Goal: Information Seeking & Learning: Check status

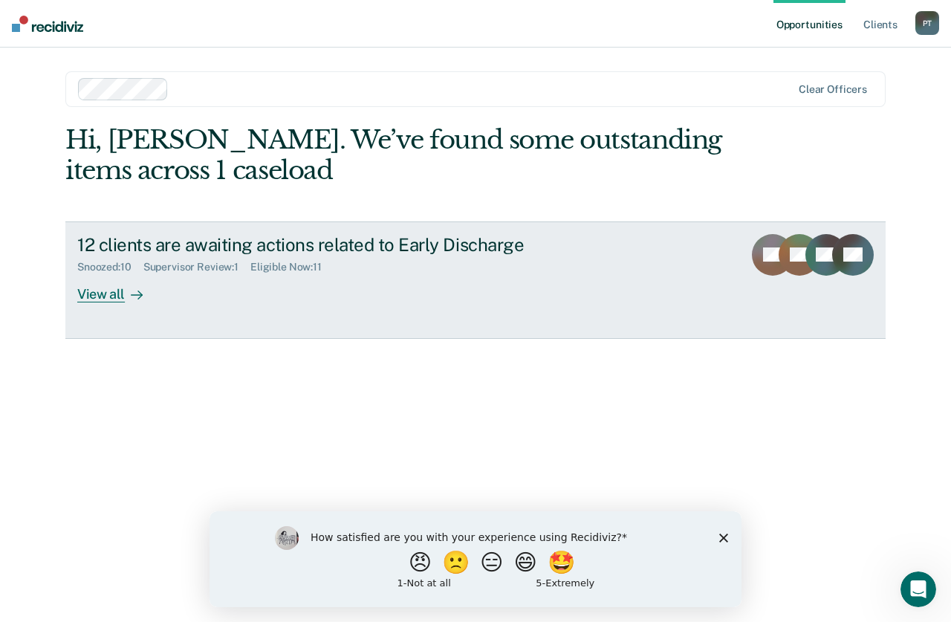
click at [114, 297] on div "View all" at bounding box center [118, 287] width 83 height 29
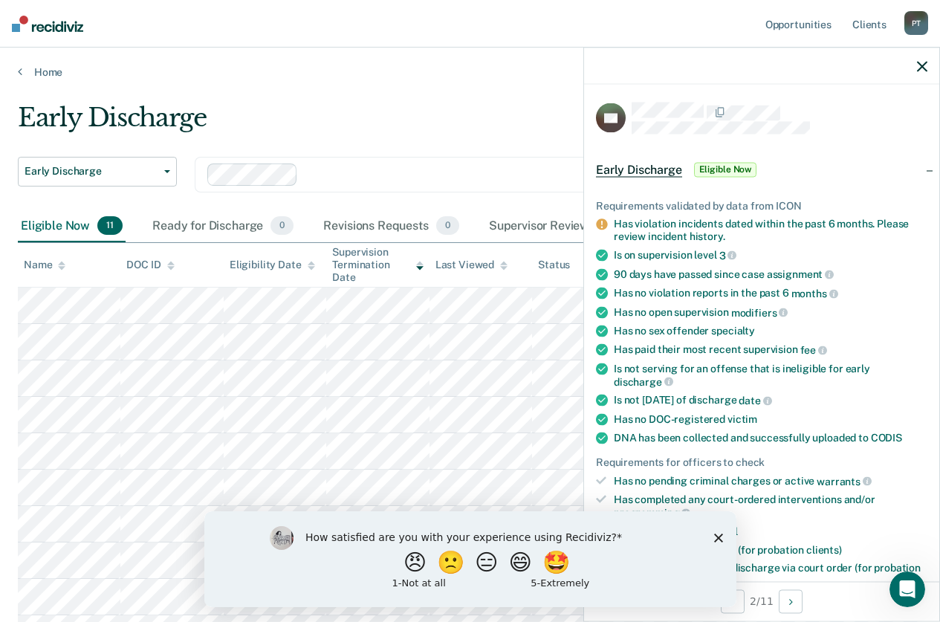
scroll to position [74, 0]
